Goal: Communication & Community: Answer question/provide support

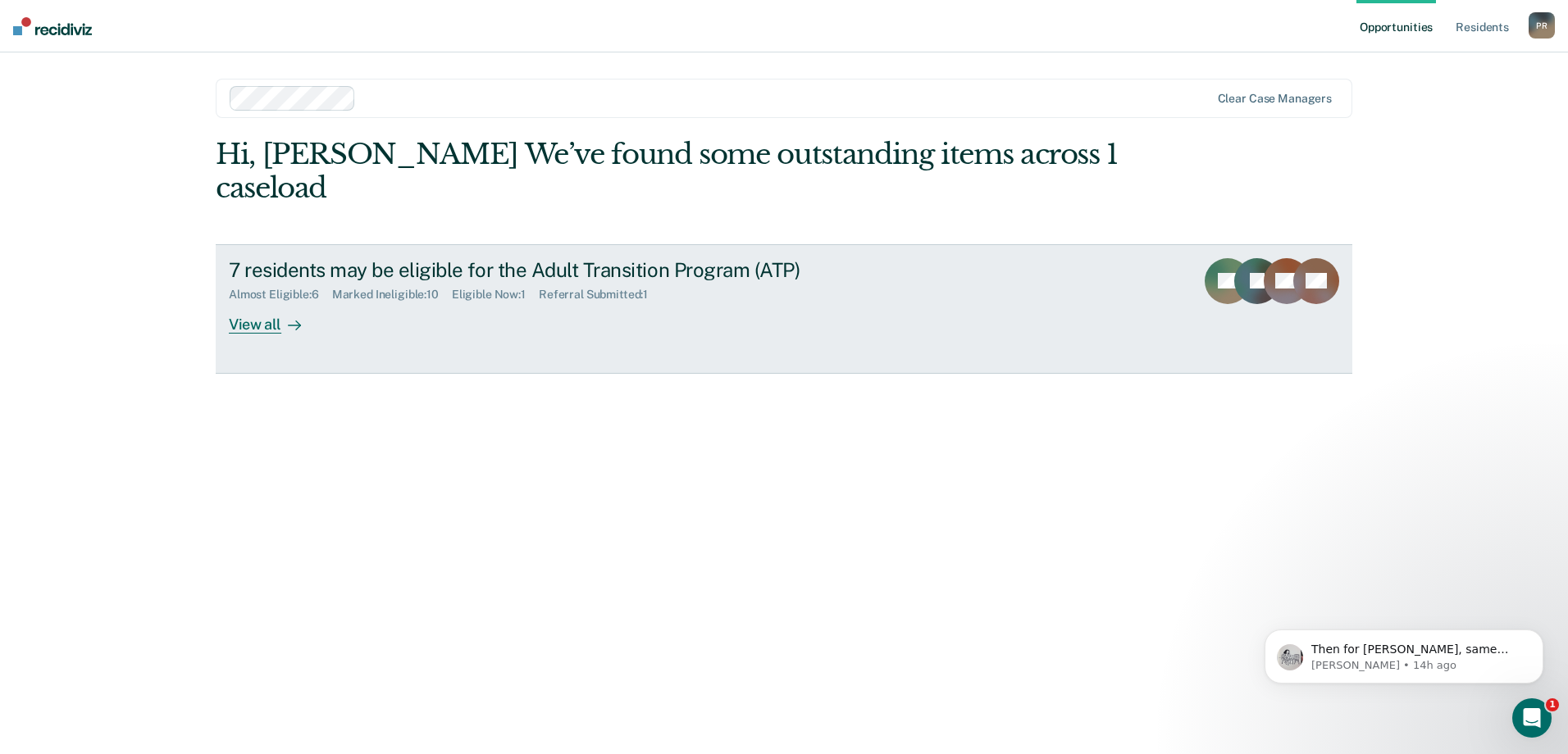
click at [275, 302] on div "View all" at bounding box center [275, 317] width 92 height 32
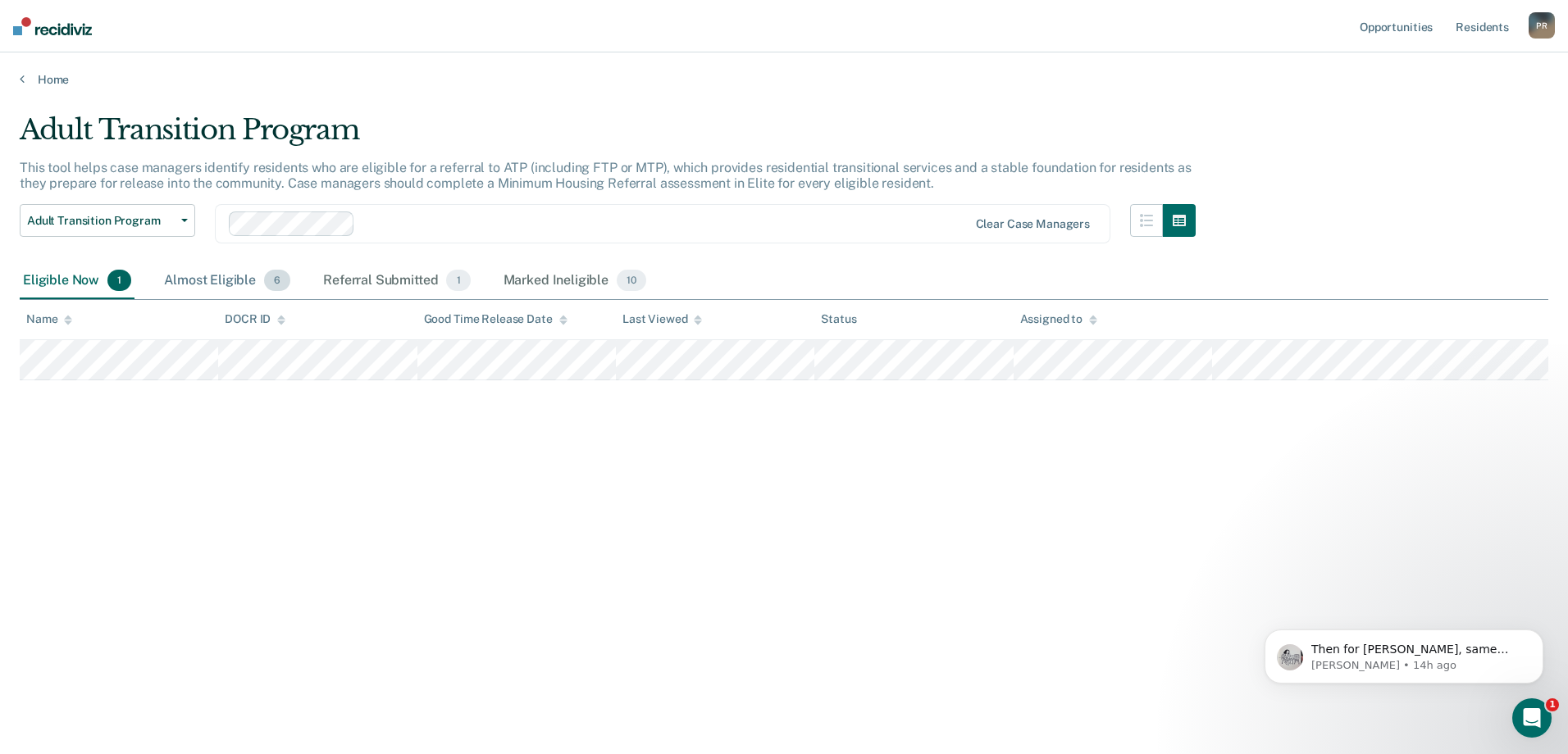
click at [230, 286] on div "Almost Eligible 6" at bounding box center [227, 280] width 133 height 36
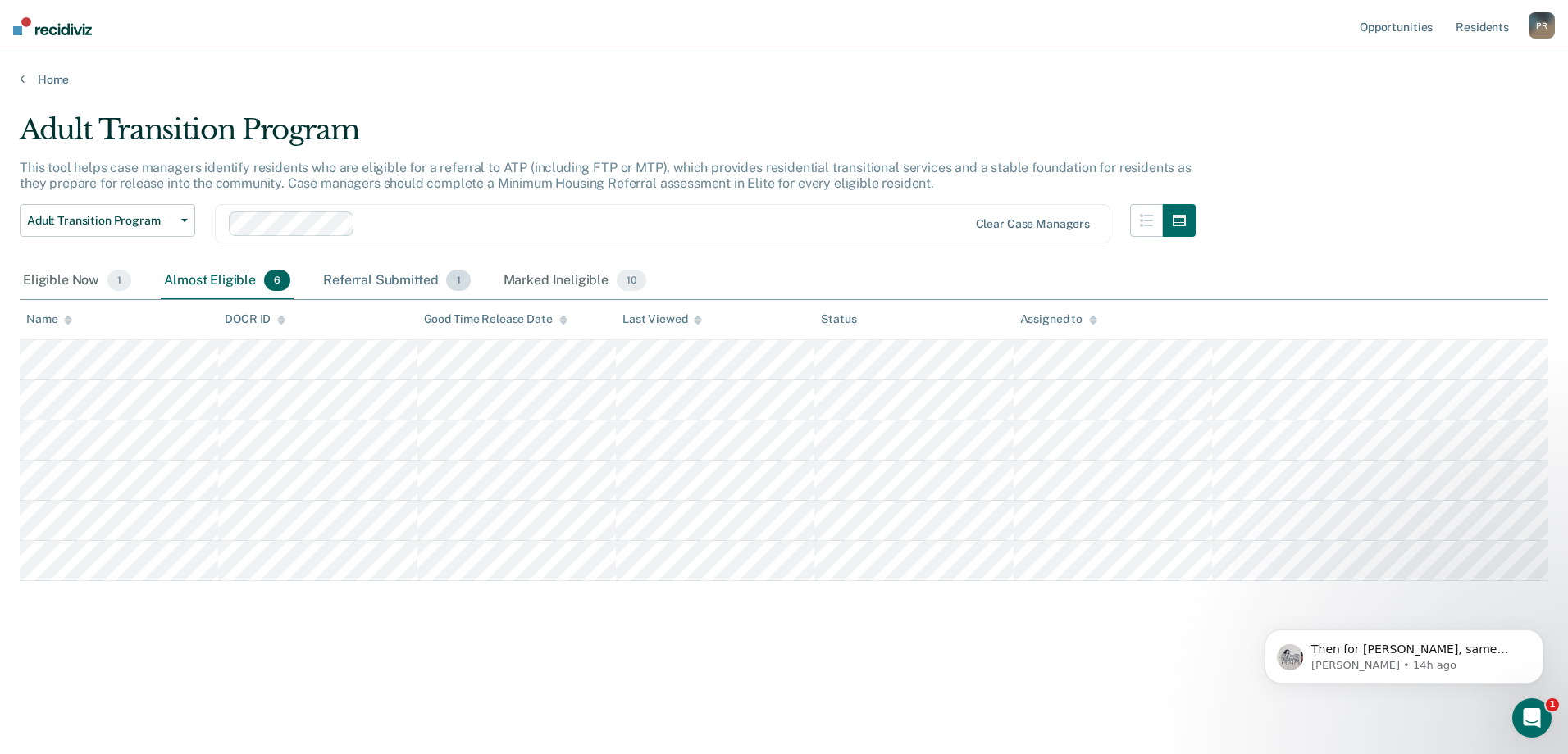
click at [377, 279] on div "Referral Submitted 1" at bounding box center [396, 280] width 153 height 36
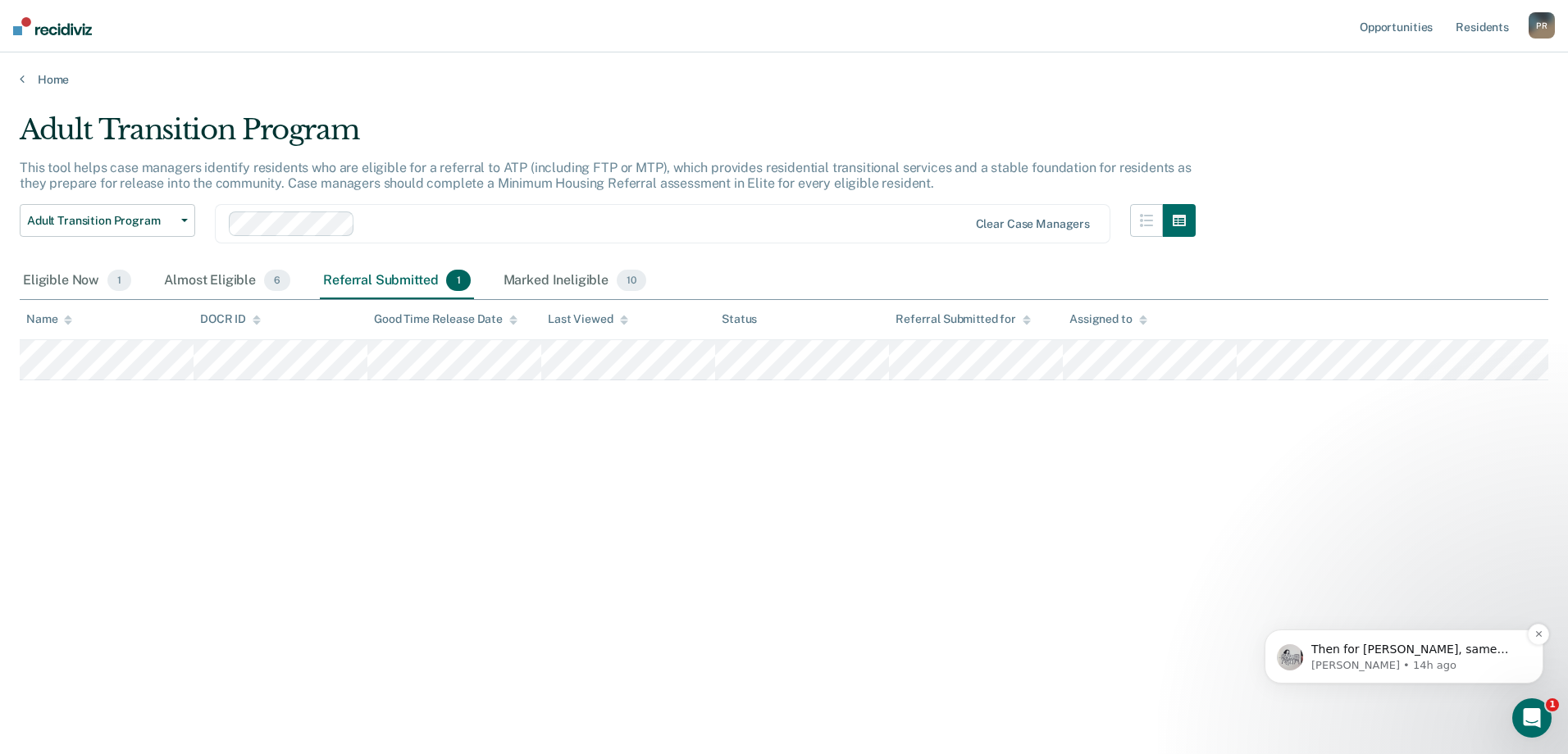
click at [1419, 669] on p "[PERSON_NAME] • 14h ago" at bounding box center [1418, 665] width 212 height 15
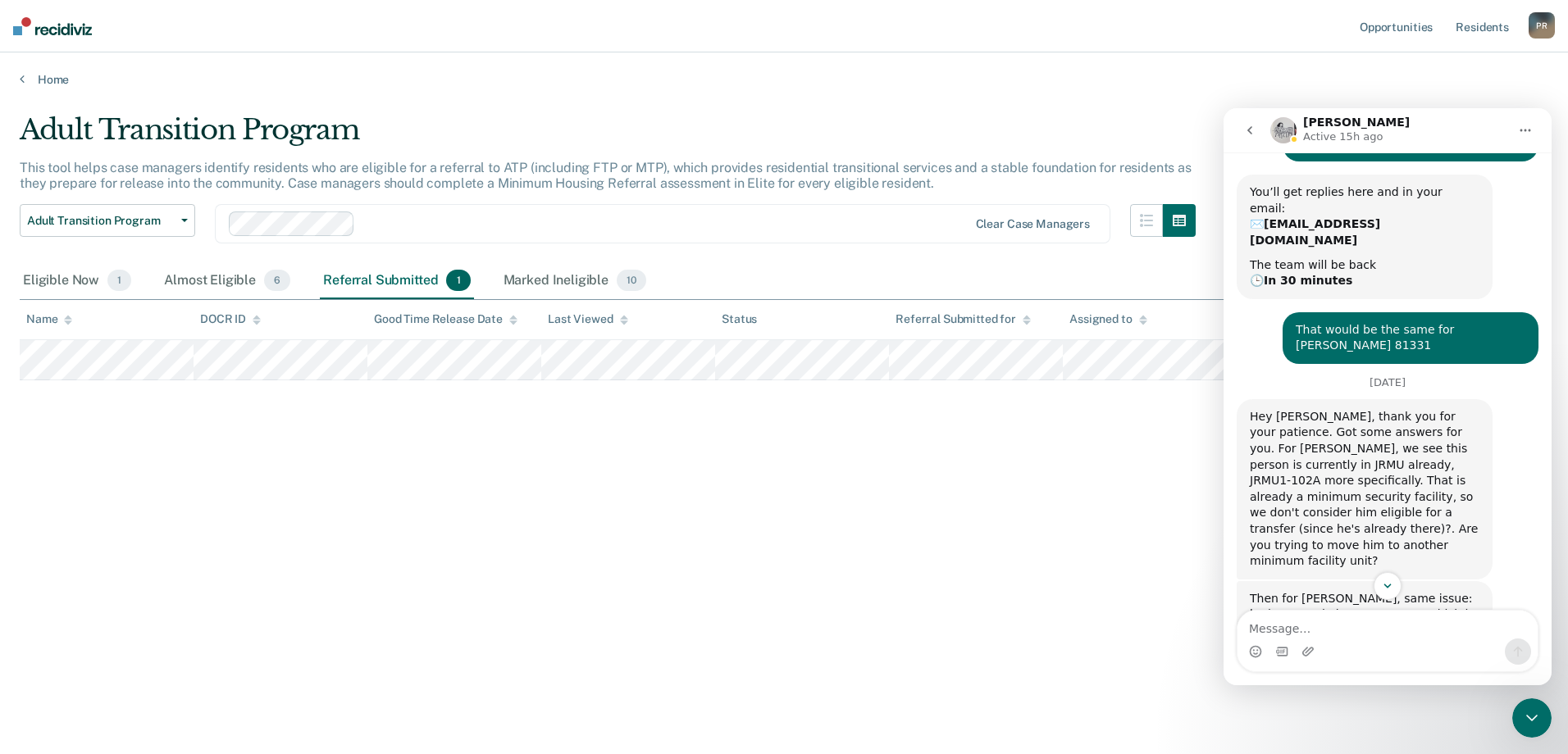
scroll to position [305, 0]
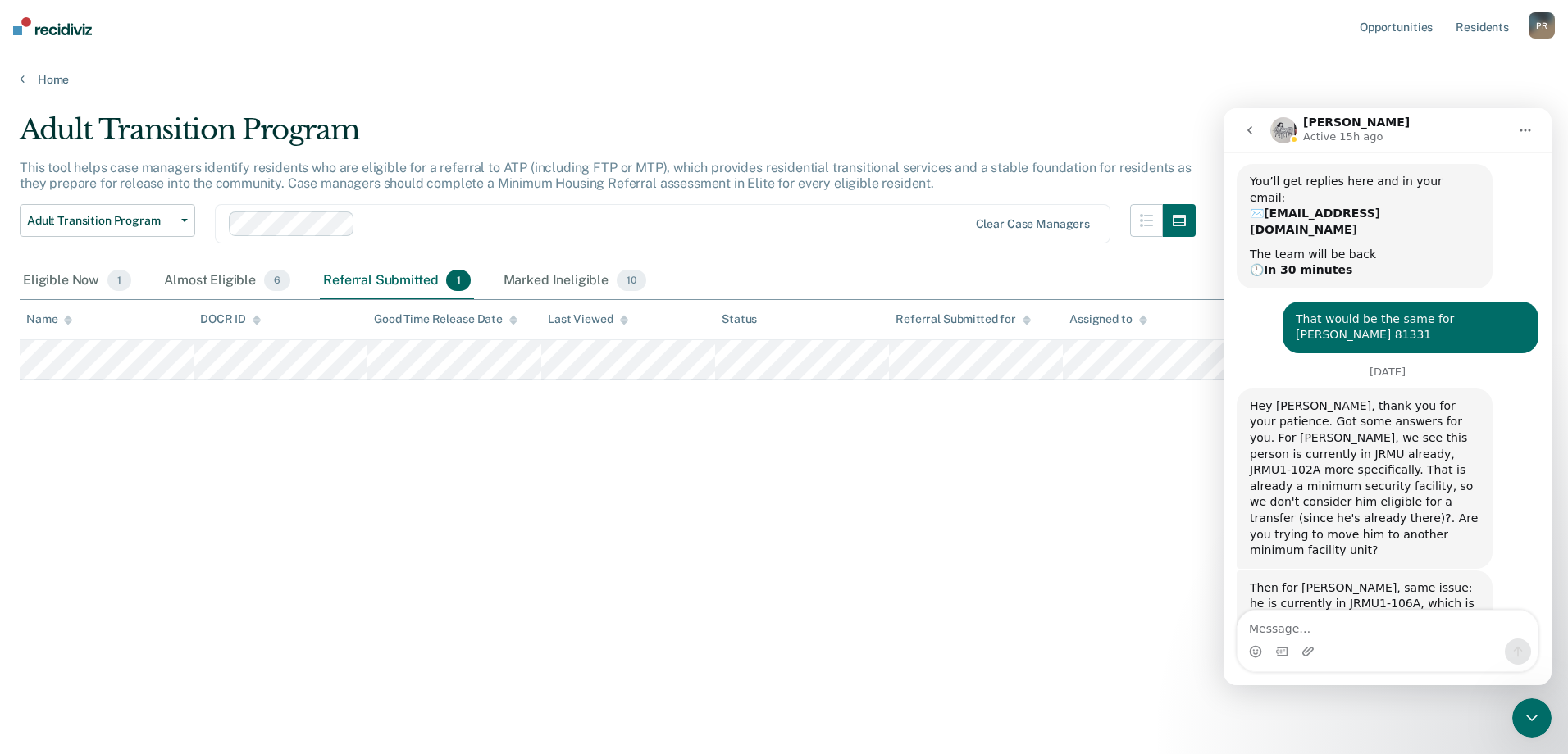
click at [891, 666] on div "Adult Transition Program This tool helps case managers identify residents who a…" at bounding box center [784, 399] width 1528 height 571
click at [1266, 620] on textarea "Message…" at bounding box center [1386, 624] width 300 height 28
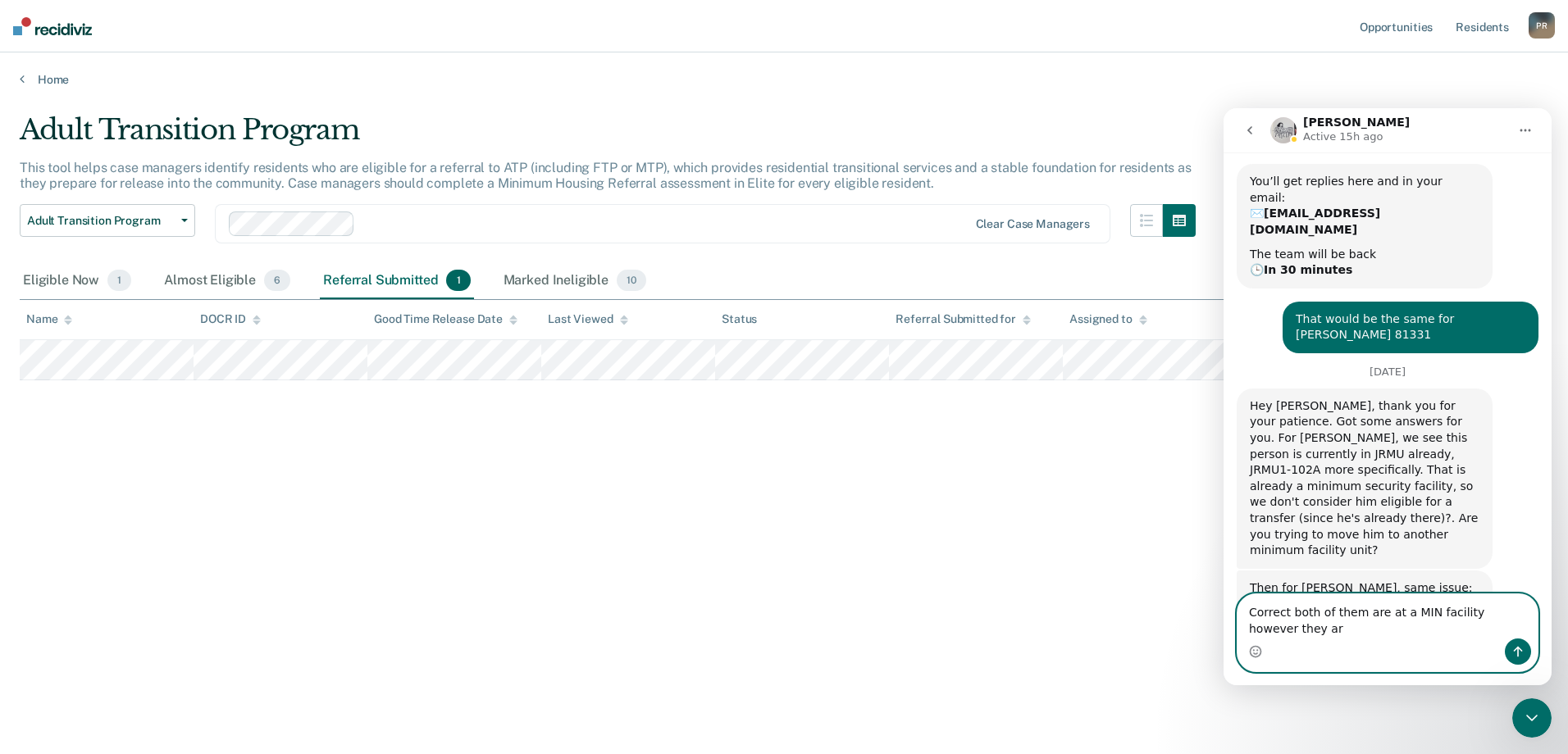
scroll to position [321, 0]
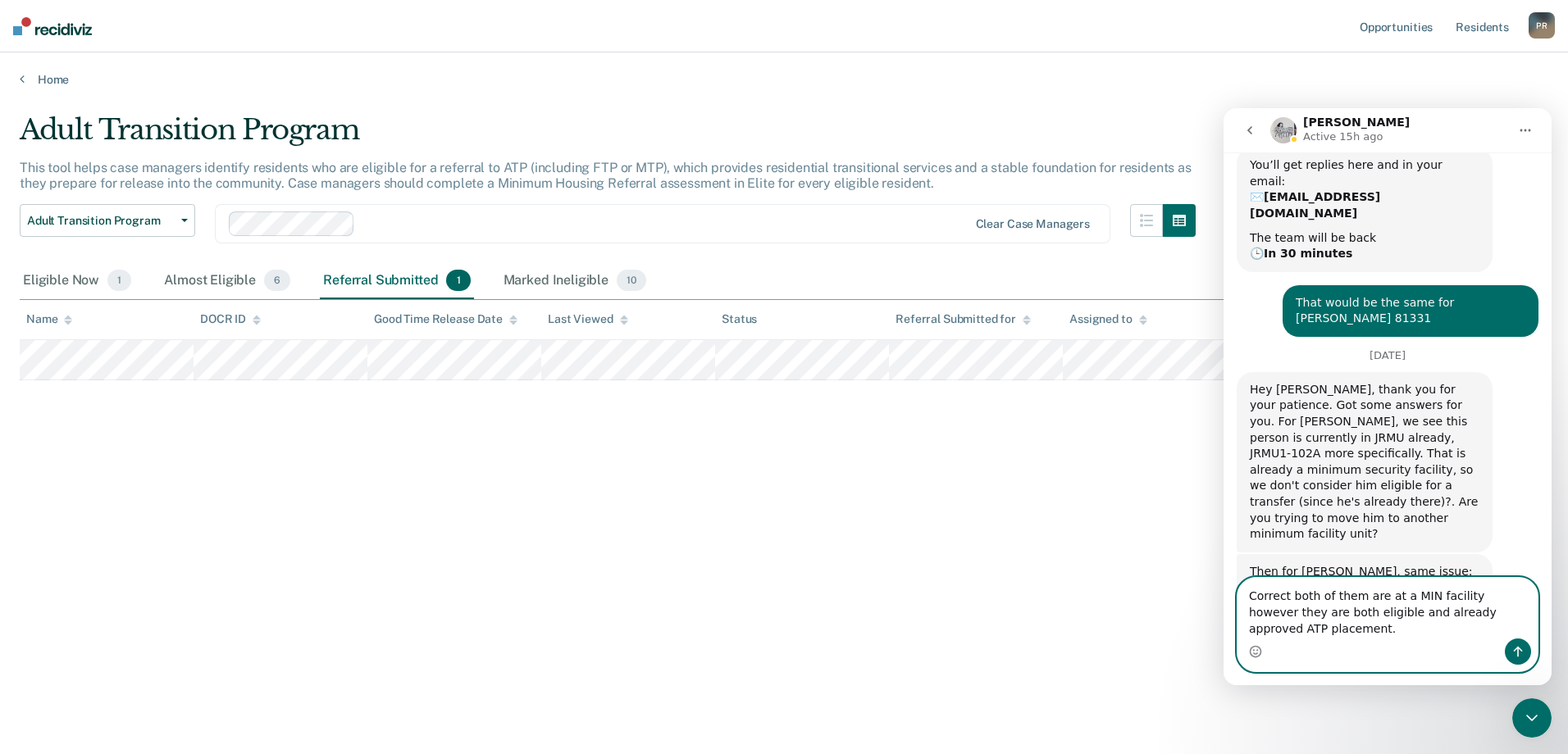
click at [1460, 611] on textarea "Correct both of them are at a MIN facility however they are both eligible and a…" at bounding box center [1386, 607] width 300 height 60
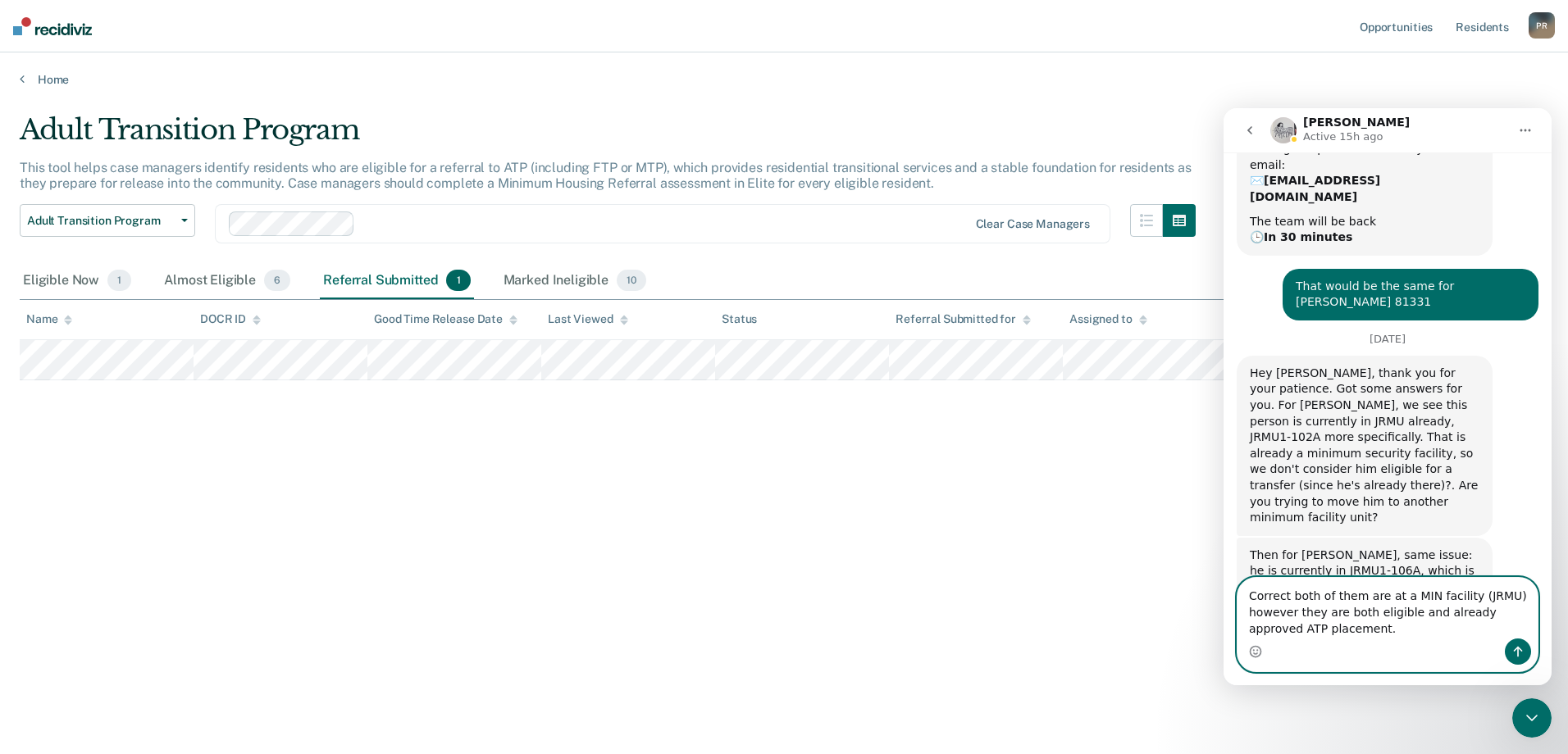
click at [1338, 627] on textarea "Correct both of them are at a MIN facility (JRMU) however they are both eligibl…" at bounding box center [1386, 607] width 300 height 60
type textarea "Correct both of them are at a MIN facility (JRMU) however they are both eligibl…"
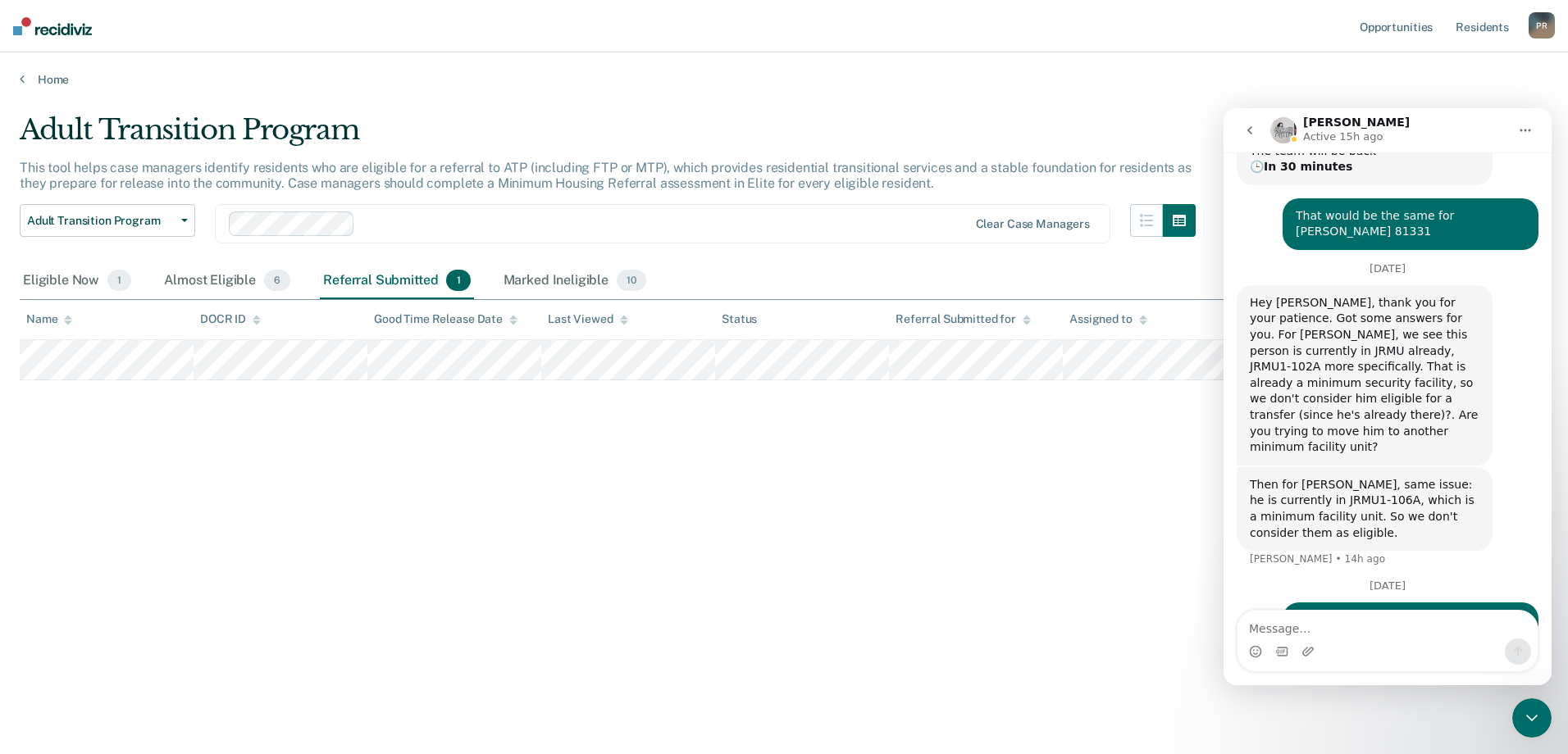
click at [933, 634] on div "Adult Transition Program This tool helps case managers identify residents who a…" at bounding box center [784, 399] width 1528 height 571
click at [1526, 721] on icon "Close Intercom Messenger" at bounding box center [1532, 718] width 19 height 19
